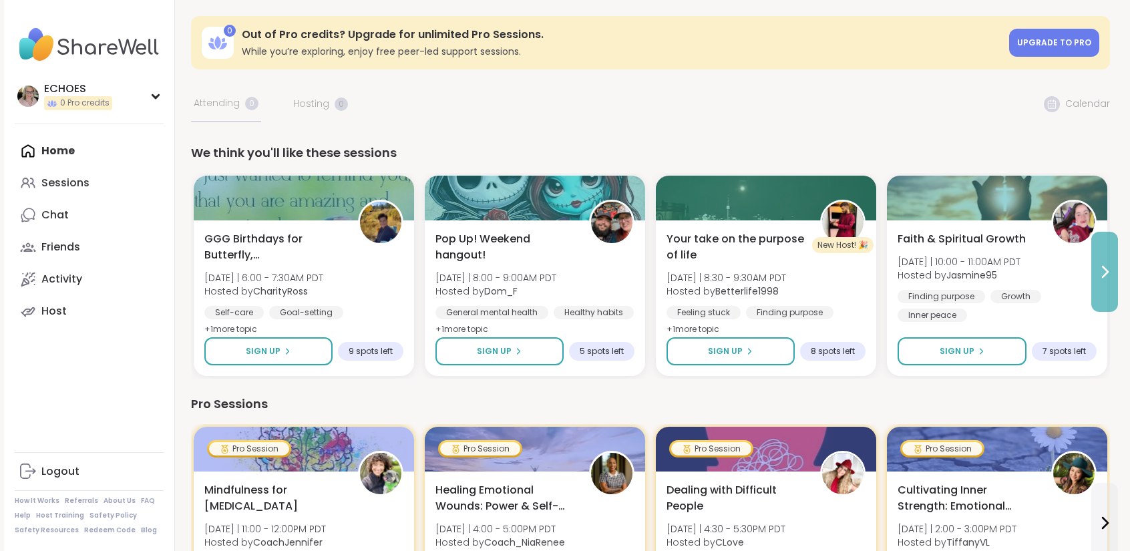
click at [1102, 274] on icon at bounding box center [1104, 272] width 16 height 16
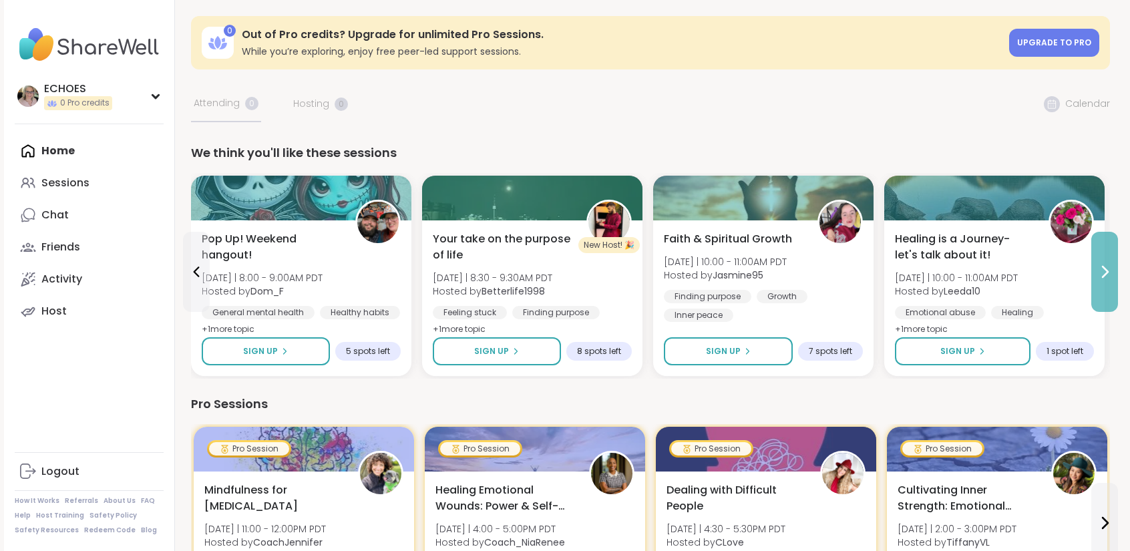
click at [1102, 274] on icon at bounding box center [1104, 272] width 16 height 16
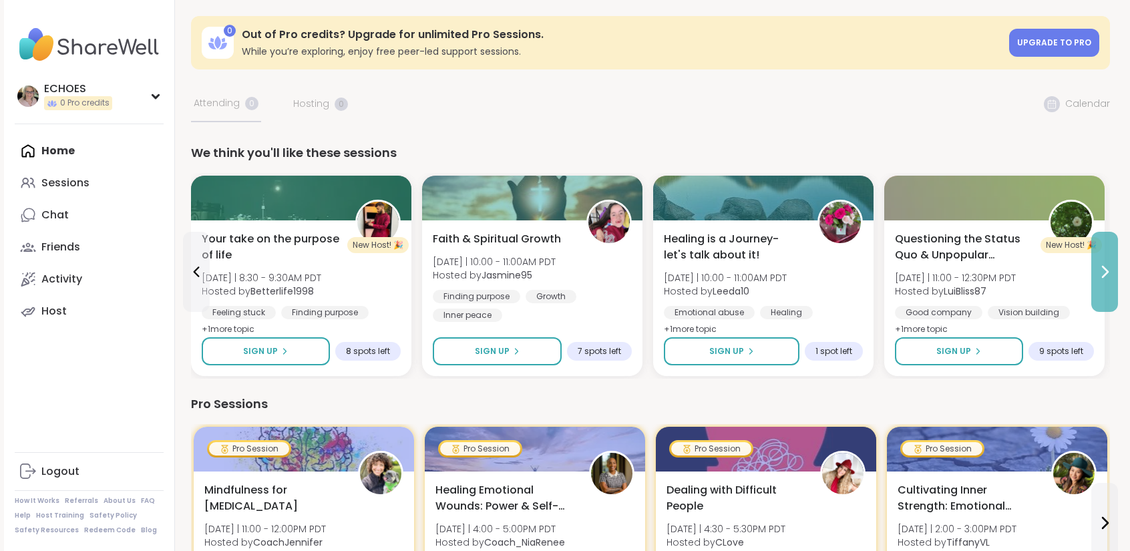
click at [1102, 274] on icon at bounding box center [1104, 272] width 16 height 16
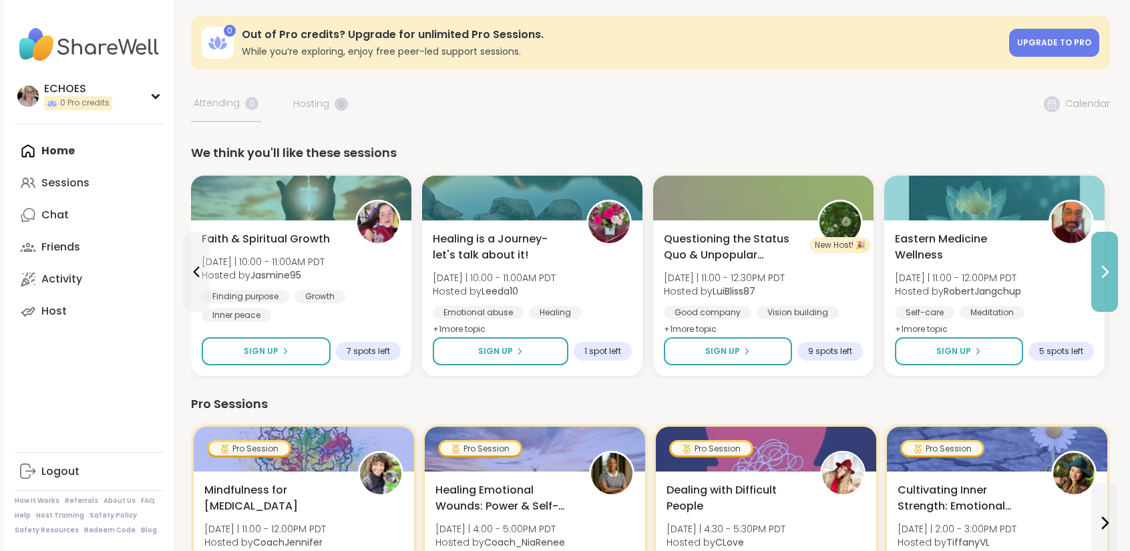
click at [1102, 274] on icon at bounding box center [1104, 272] width 16 height 16
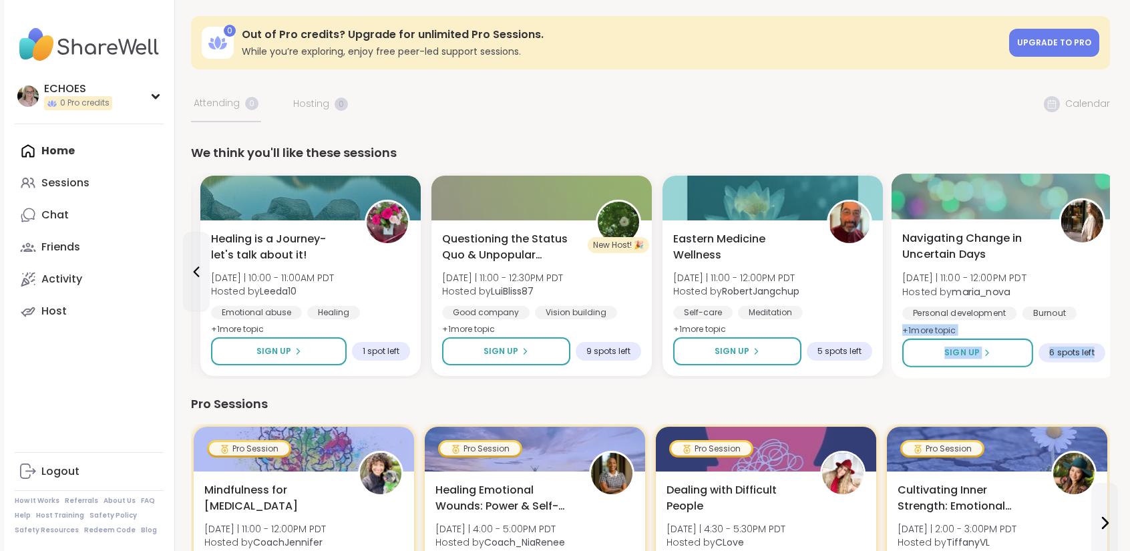
drag, startPoint x: 1102, startPoint y: 274, endPoint x: 1106, endPoint y: 333, distance: 58.9
click at [1106, 333] on div "Navigating Change in Uncertain Days Sun 8/10 | 11:00 - 12:00PM PDT Hosted by ma…" at bounding box center [1003, 298] width 225 height 159
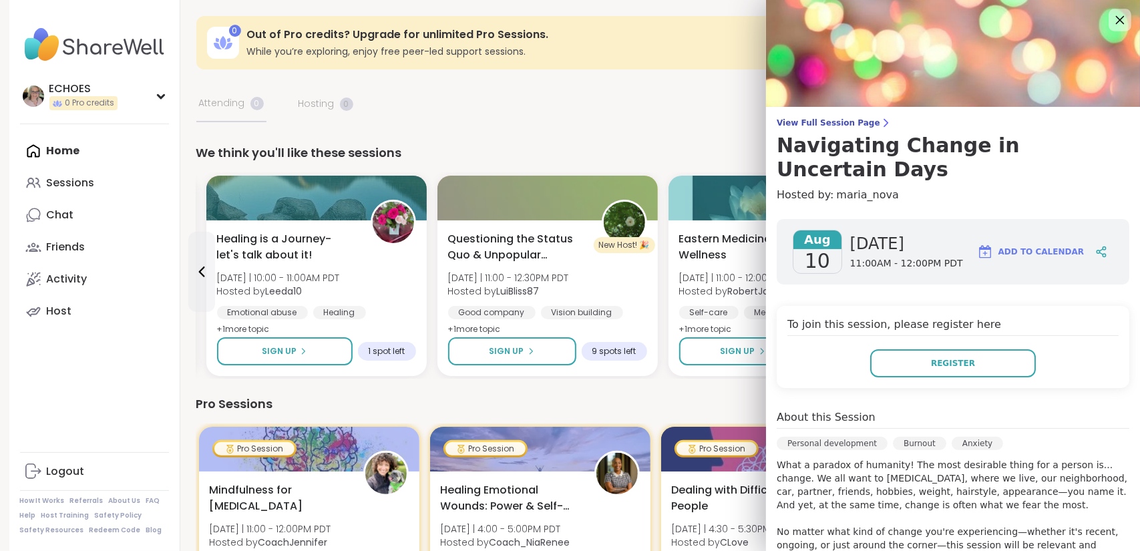
click at [1111, 17] on icon at bounding box center [1119, 19] width 17 height 17
